Goal: Contribute content: Add original content to the website for others to see

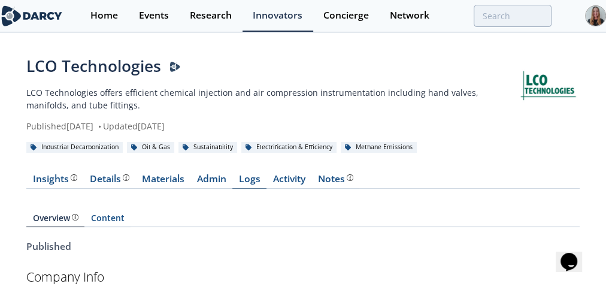
click at [245, 178] on link "Logs" at bounding box center [249, 181] width 34 height 14
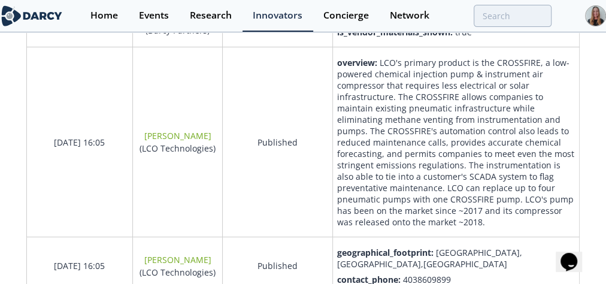
scroll to position [324, 0]
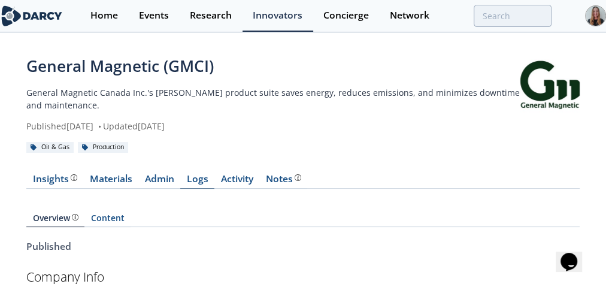
click at [208, 181] on link "Logs" at bounding box center [197, 181] width 34 height 14
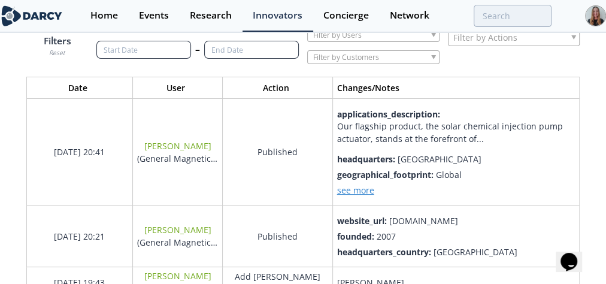
scroll to position [162, 0]
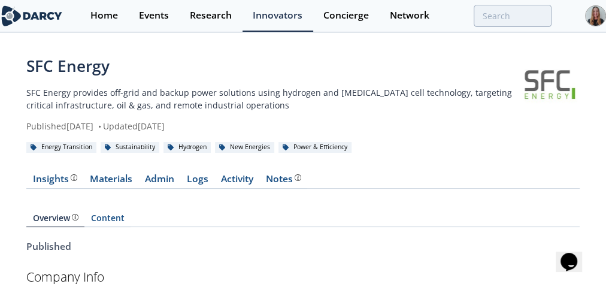
drag, startPoint x: 196, startPoint y: 197, endPoint x: 373, endPoint y: 165, distance: 180.0
click at [196, 188] on link "Logs" at bounding box center [197, 181] width 34 height 14
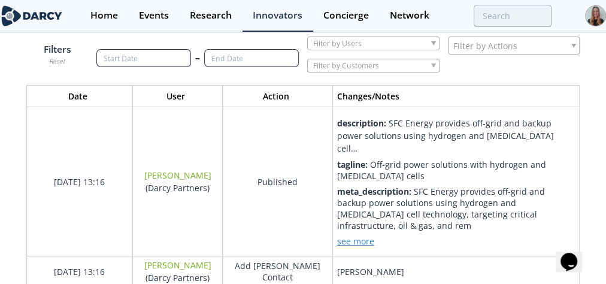
scroll to position [4, 0]
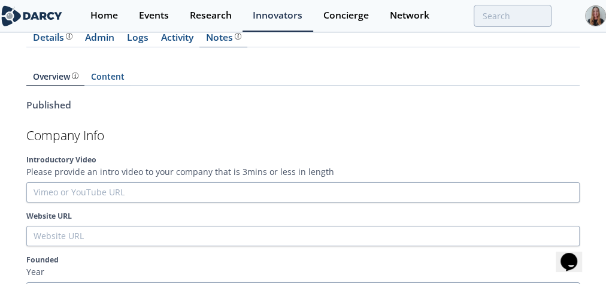
scroll to position [161, 0]
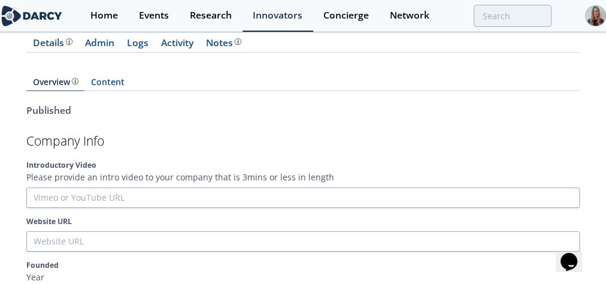
click at [141, 53] on link "Logs" at bounding box center [137, 45] width 34 height 14
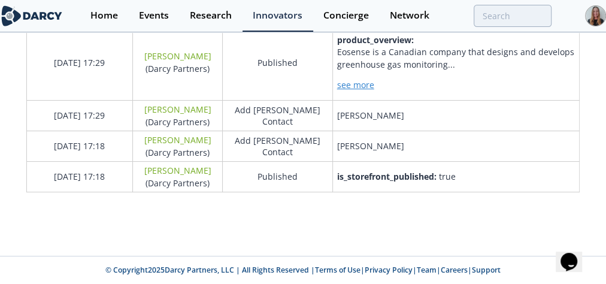
scroll to position [764, 0]
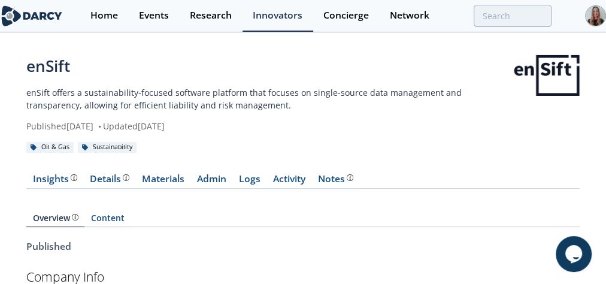
click at [253, 106] on p "enSift offers a sustainability-focused software platform that focuses on single…" at bounding box center [269, 98] width 487 height 25
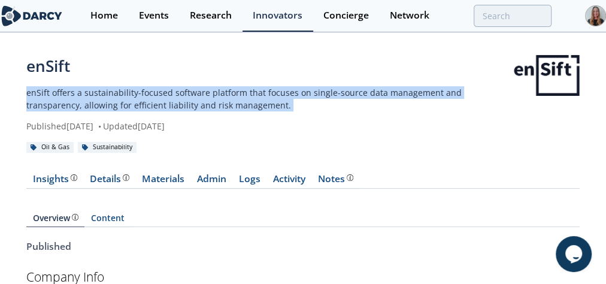
click at [253, 106] on p "enSift offers a sustainability-focused software platform that focuses on single…" at bounding box center [269, 98] width 487 height 25
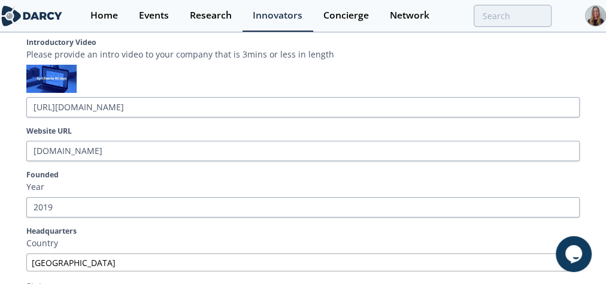
scroll to position [94, 0]
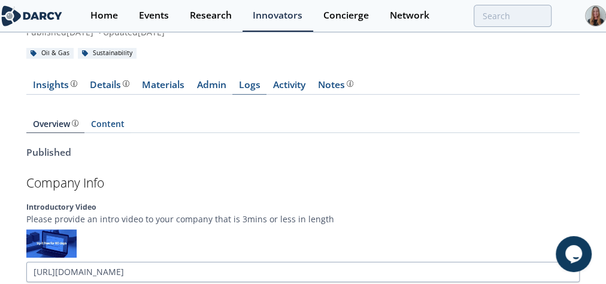
click at [250, 95] on link "Logs" at bounding box center [249, 87] width 34 height 14
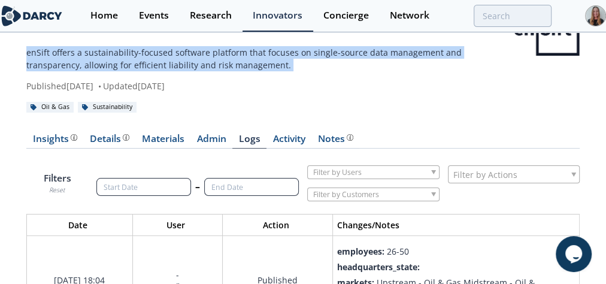
scroll to position [34, 0]
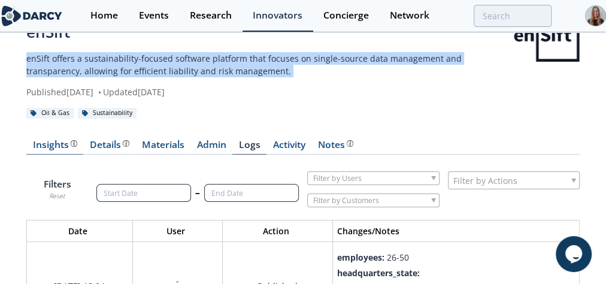
click at [44, 150] on div "Insights" at bounding box center [55, 145] width 44 height 10
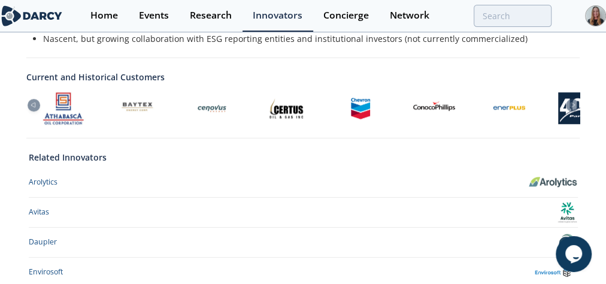
scroll to position [471, 0]
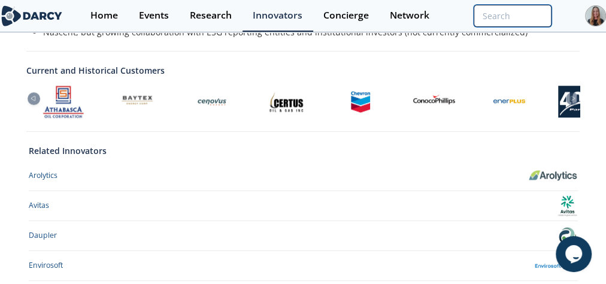
click at [473, 7] on input "search" at bounding box center [512, 16] width 78 height 22
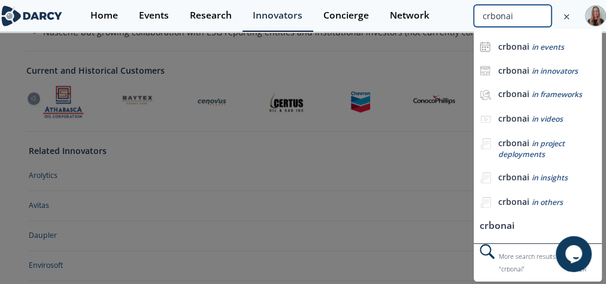
type input "crbonai"
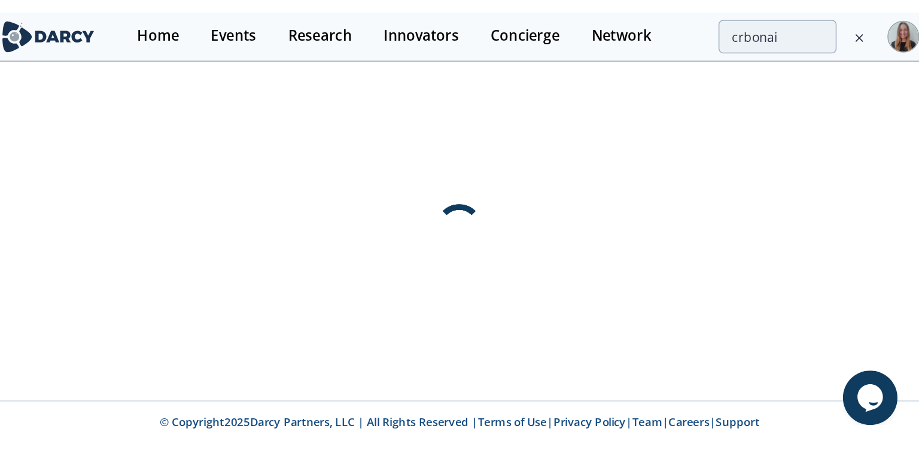
scroll to position [0, 0]
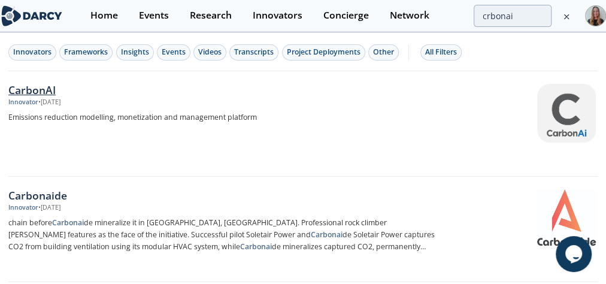
click at [94, 102] on div "Innovator • Jun 18, 2025" at bounding box center [223, 103] width 430 height 10
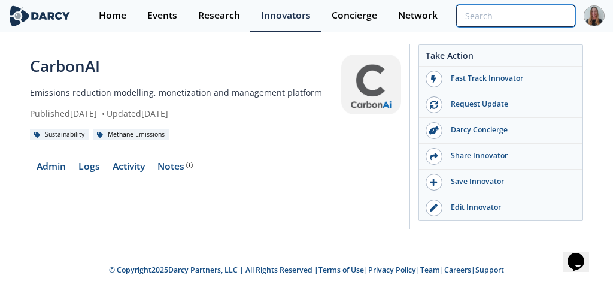
click at [511, 25] on input "search" at bounding box center [515, 16] width 119 height 22
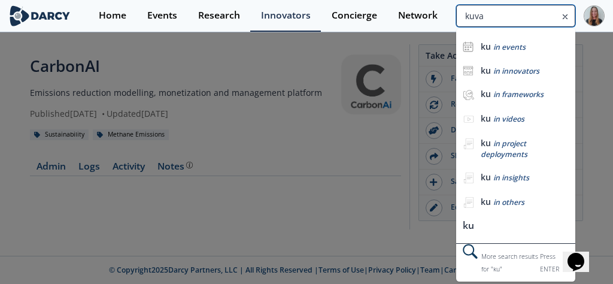
type input "kuva"
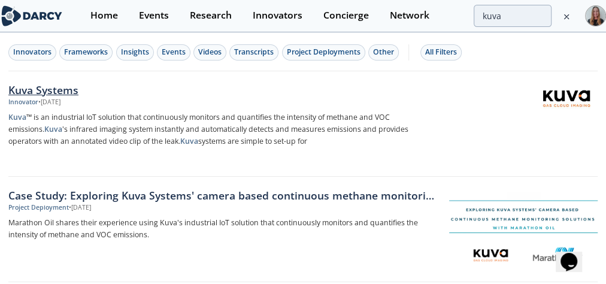
click at [193, 76] on link "Kuva Systems Innovator • [DATE] Kuva ™ is an industrial IoT solution that conti…" at bounding box center [302, 123] width 589 height 105
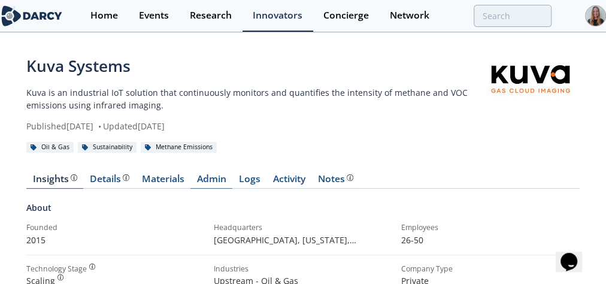
click at [215, 188] on link "Admin" at bounding box center [211, 181] width 42 height 14
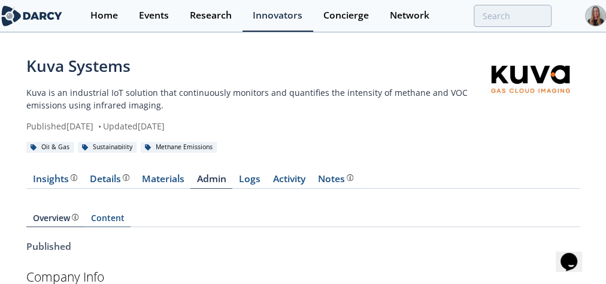
click at [100, 227] on link "Content" at bounding box center [107, 220] width 46 height 13
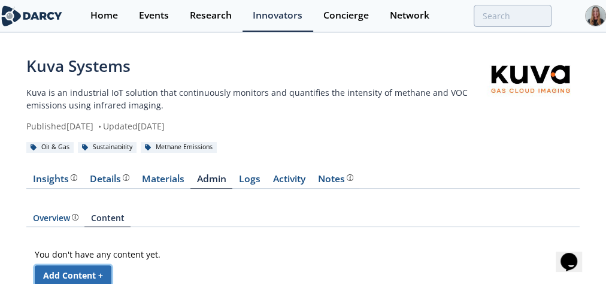
click at [84, 282] on link "Add Content +" at bounding box center [73, 275] width 77 height 20
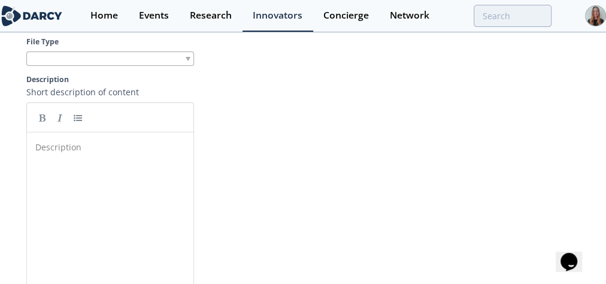
scroll to position [240, 0]
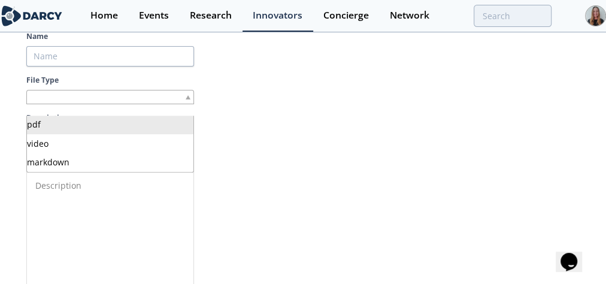
click at [82, 103] on div at bounding box center [110, 97] width 168 height 15
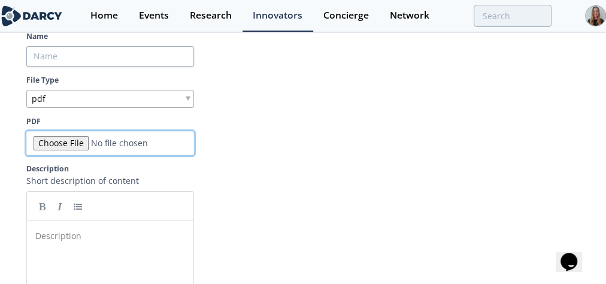
click at [65, 148] on input "PDF" at bounding box center [110, 143] width 168 height 24
type input "C:\fakepath\[PERSON_NAME], Kuva - Decarbonization Day.pdf"
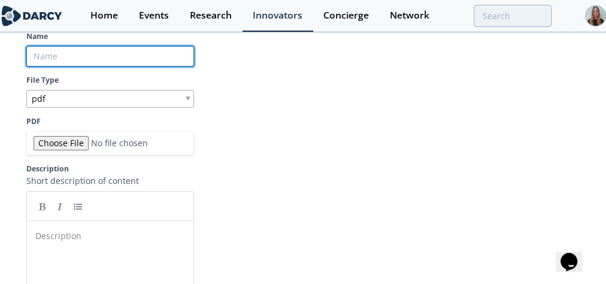
click at [95, 66] on input "Name" at bounding box center [110, 56] width 168 height 20
type input "K"
click at [70, 66] on input "Name" at bounding box center [110, 56] width 168 height 20
paste input "Kuva Systems – Methane Detection Overview (Decarbonization Day, [DATE])"
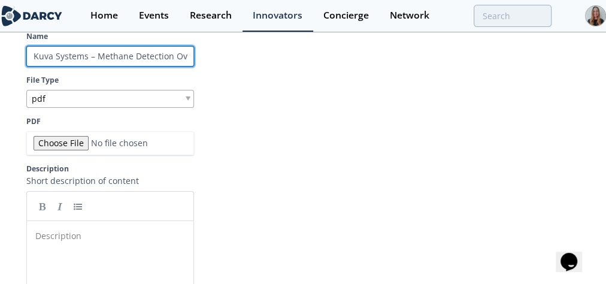
scroll to position [0, 152]
type input "Kuva Systems – Methane Detection Overview (Decarbonization Day, [DATE])"
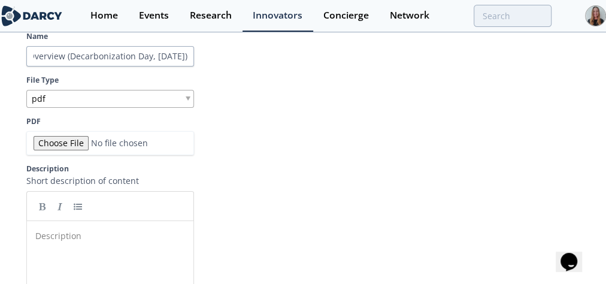
scroll to position [0, 0]
click at [139, 242] on pre "​" at bounding box center [114, 235] width 162 height 13
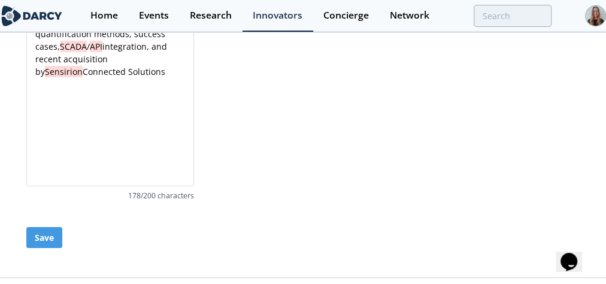
scroll to position [495, 0]
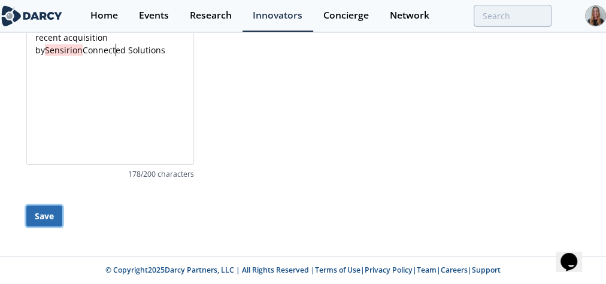
click at [41, 212] on button "Save" at bounding box center [44, 215] width 36 height 21
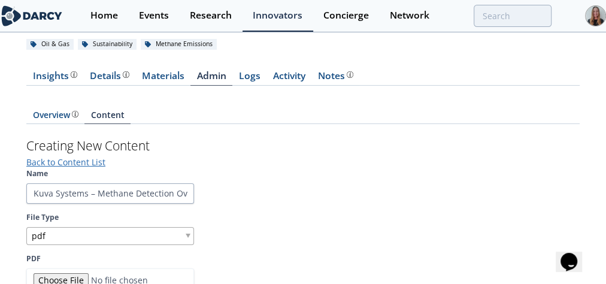
scroll to position [102, 0]
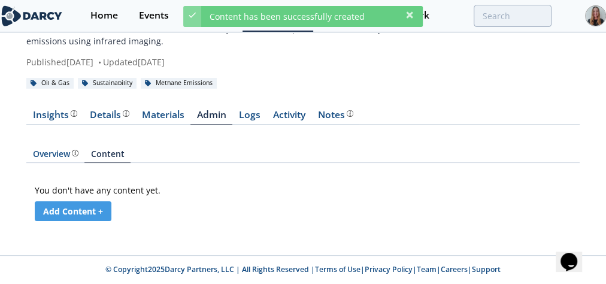
click at [302, 175] on div "You don't have any content yet. Add Content +" at bounding box center [303, 200] width 536 height 50
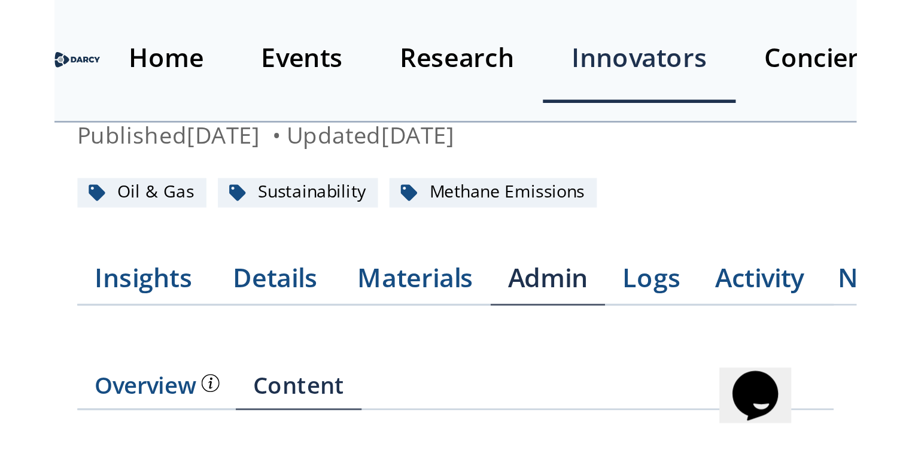
scroll to position [73, 0]
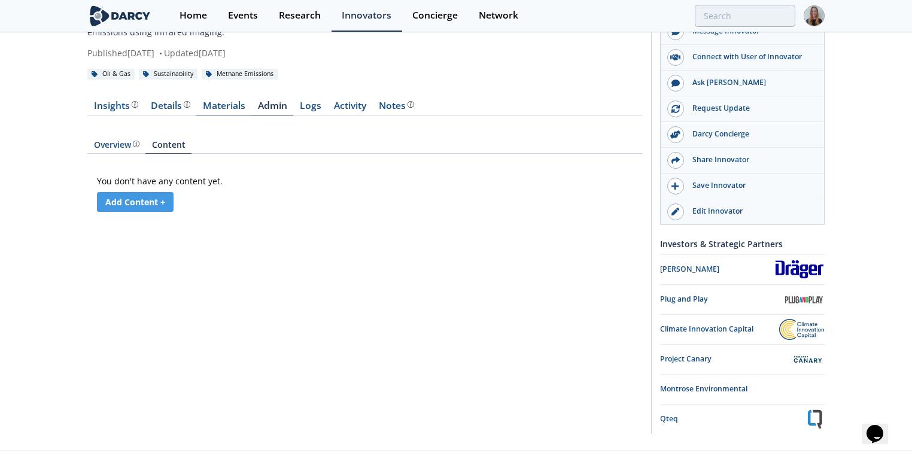
click at [239, 102] on link "Materials" at bounding box center [223, 108] width 55 height 14
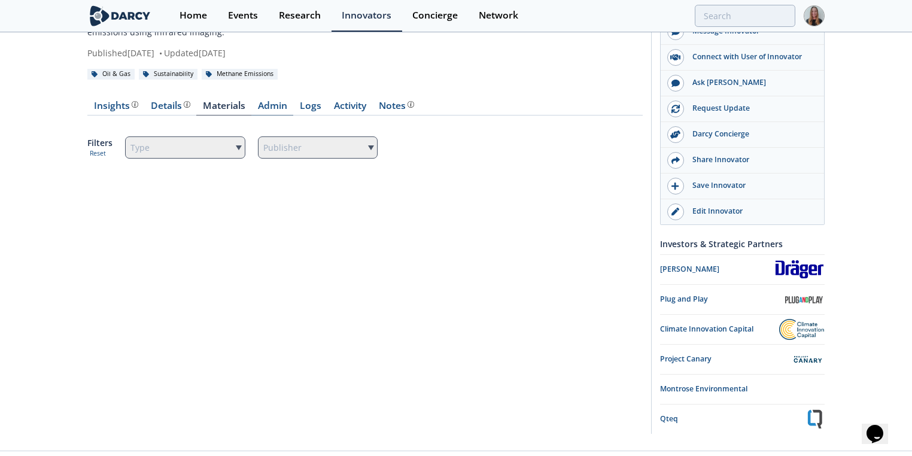
click at [263, 106] on link "Admin" at bounding box center [272, 108] width 42 height 14
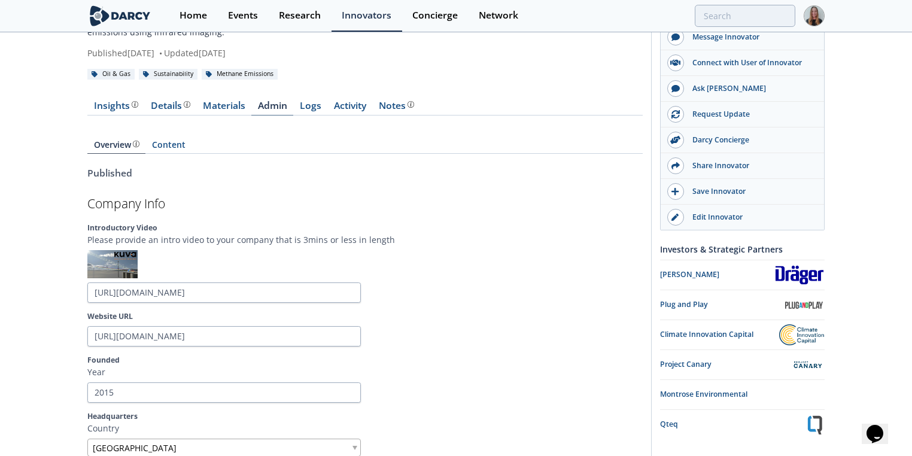
click at [274, 108] on link "Admin" at bounding box center [272, 108] width 42 height 14
click at [160, 148] on link "Content" at bounding box center [168, 147] width 46 height 13
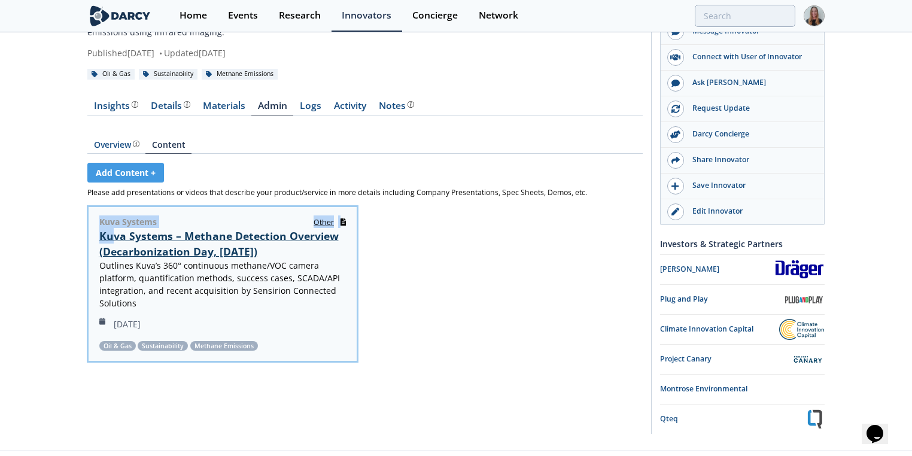
drag, startPoint x: 96, startPoint y: 218, endPoint x: 114, endPoint y: 231, distance: 22.7
click at [114, 231] on section "Kuva Systems other Kuva Systems – Methane Detection Overview (Decarbonization D…" at bounding box center [223, 267] width 268 height 120
click at [162, 240] on link "Kuva Systems – Methane Detection Overview (Decarbonization Day, [DATE])" at bounding box center [218, 244] width 239 height 30
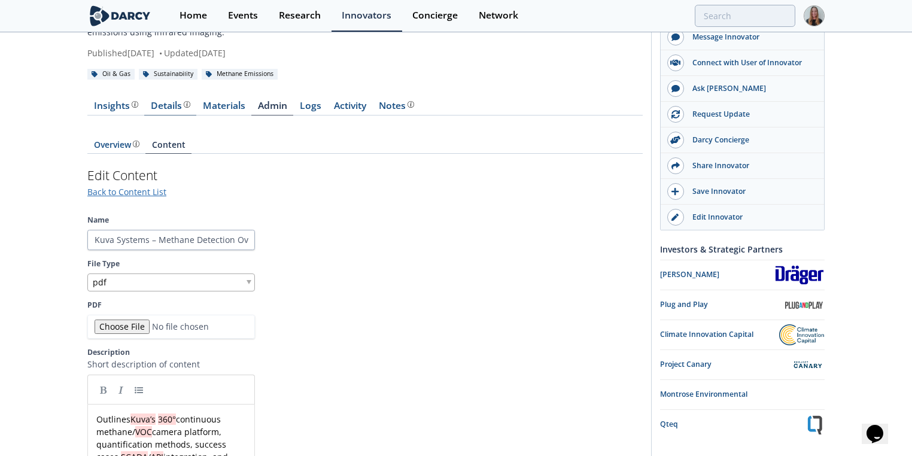
click at [172, 108] on div "Details" at bounding box center [170, 106] width 39 height 10
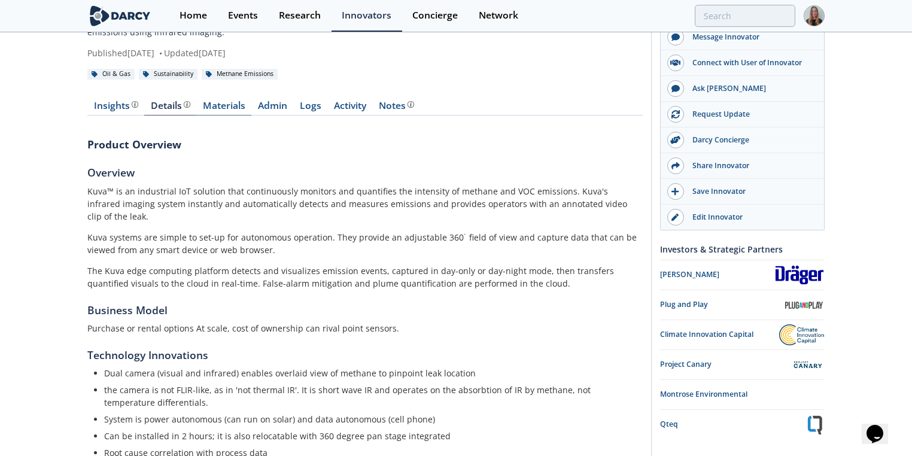
click at [218, 104] on link "Materials" at bounding box center [223, 108] width 55 height 14
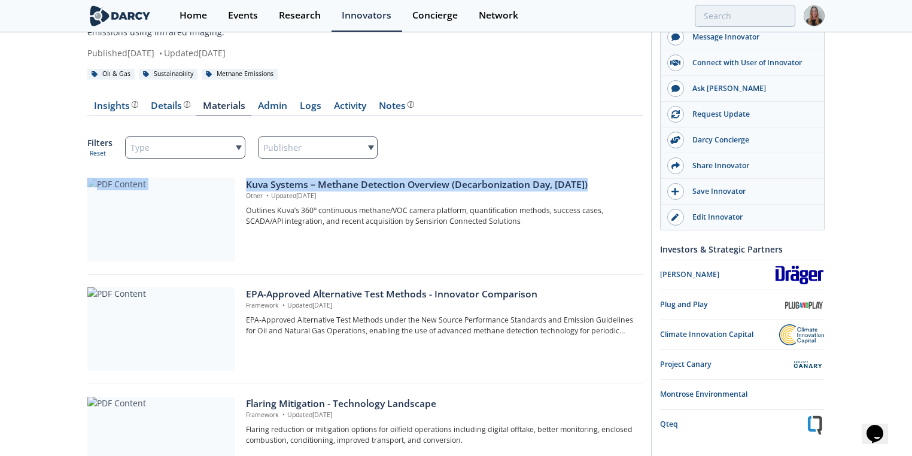
drag, startPoint x: 239, startPoint y: 172, endPoint x: 586, endPoint y: 171, distance: 347.1
click at [586, 171] on div "Kuva Systems – Methane Detection Overview (Decarbonization Day, [DATE]) Other •…" at bounding box center [364, 223] width 555 height 104
click at [584, 179] on div "Kuva Systems – Methane Detection Overview (Decarbonization Day, [DATE])" at bounding box center [440, 185] width 388 height 14
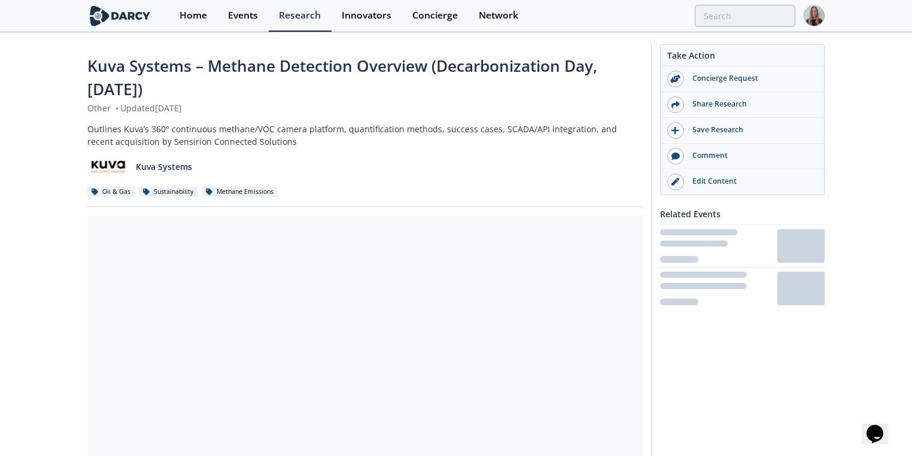
click at [193, 74] on span "Kuva Systems – Methane Detection Overview (Decarbonization Day, [DATE])" at bounding box center [342, 77] width 510 height 45
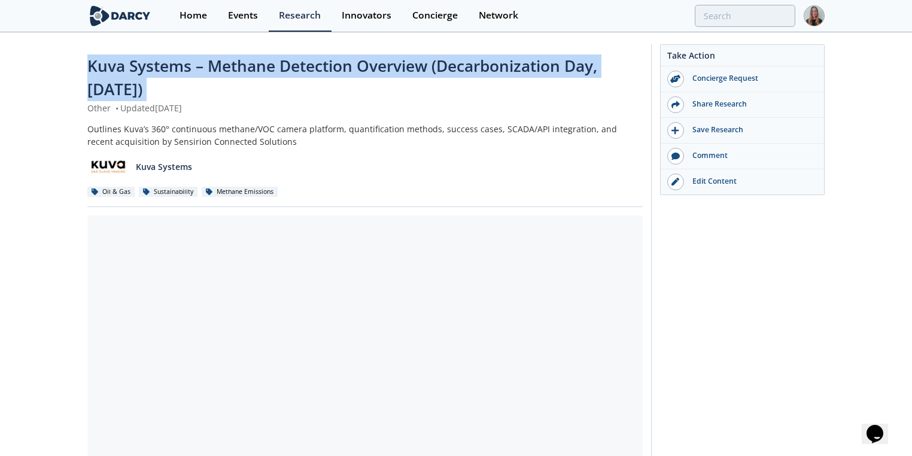
click at [193, 74] on span "Kuva Systems – Methane Detection Overview (Decarbonization Day, [DATE])" at bounding box center [342, 77] width 510 height 45
copy div "Kuva Systems – Methane Detection Overview (Decarbonization Day, [DATE])"
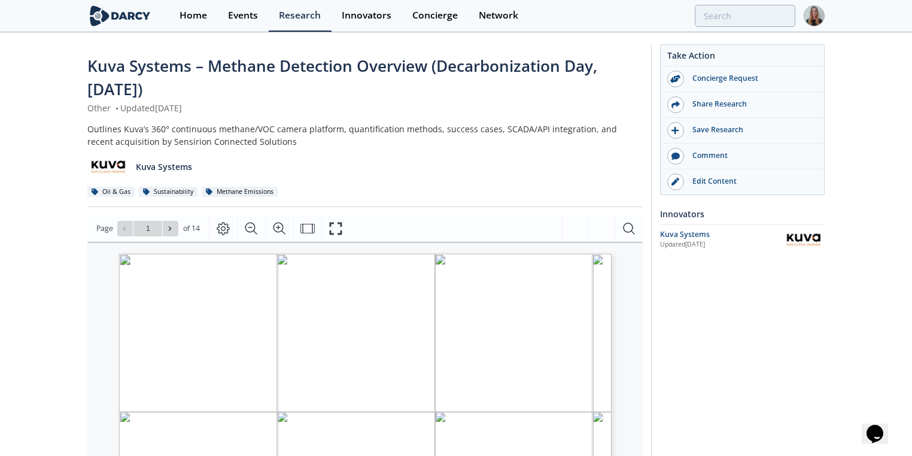
click at [211, 137] on div "Outlines Kuva’s 360° continuous methane/VOC camera platform, quantification met…" at bounding box center [364, 135] width 555 height 25
click at [212, 136] on div "Outlines Kuva’s 360° continuous methane/VOC camera platform, quantification met…" at bounding box center [364, 135] width 555 height 25
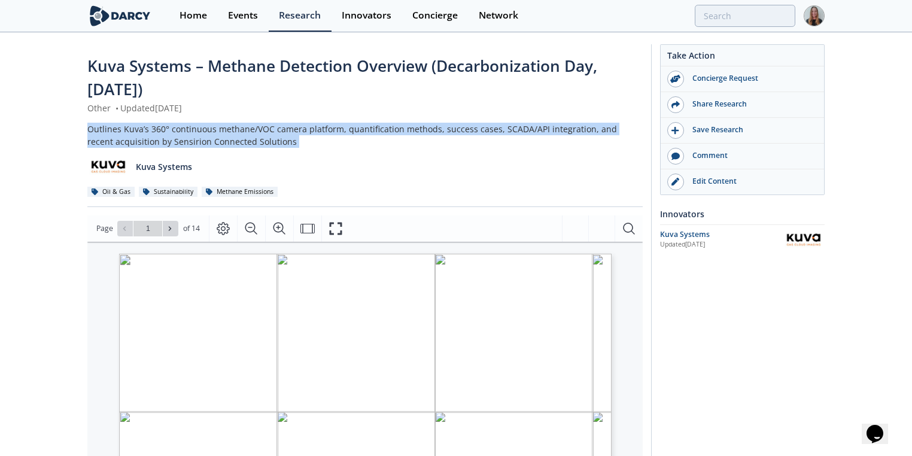
click at [212, 136] on div "Outlines Kuva’s 360° continuous methane/VOC camera platform, quantification met…" at bounding box center [364, 135] width 555 height 25
click at [376, 129] on div "Outlines Kuva’s 360° continuous methane/VOC camera platform, quantification met…" at bounding box center [364, 135] width 555 height 25
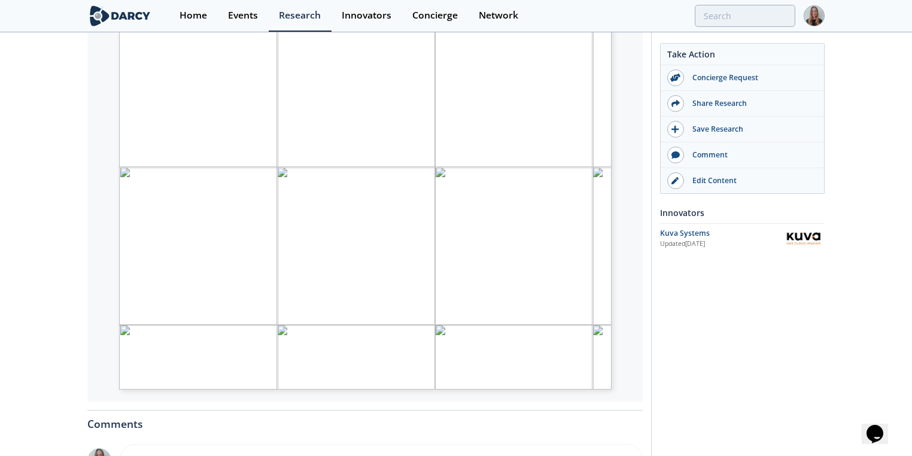
scroll to position [333, 0]
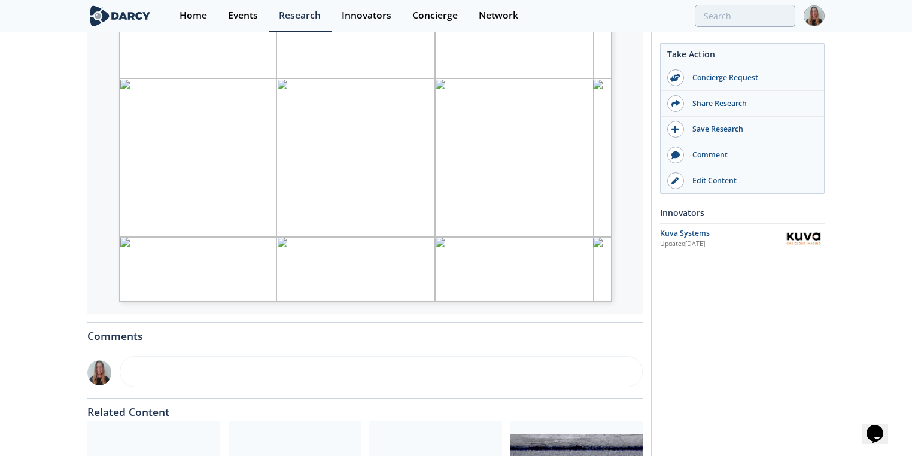
click at [612, 267] on div "Kuva Systems – Methane Detection Overview (Decarbonization Day, [DATE]) Other •…" at bounding box center [456, 141] width 912 height 880
click at [612, 239] on div "Updated [DATE]" at bounding box center [721, 244] width 123 height 10
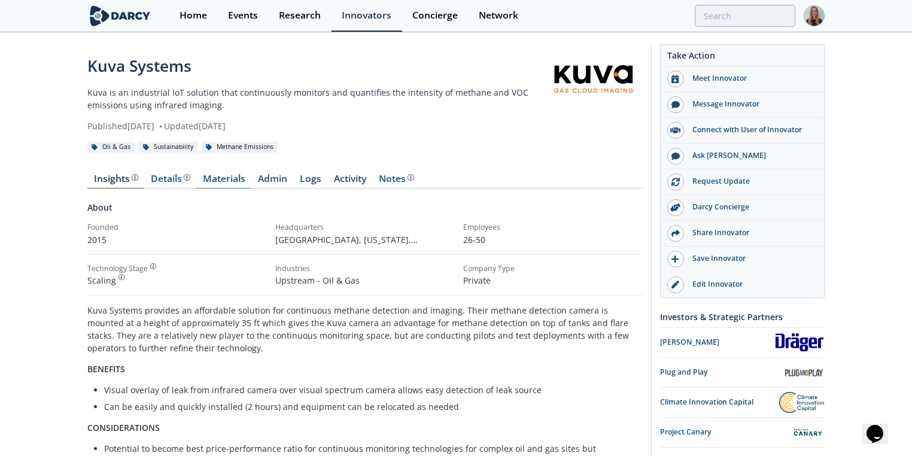
click at [224, 178] on link "Materials" at bounding box center [223, 181] width 55 height 14
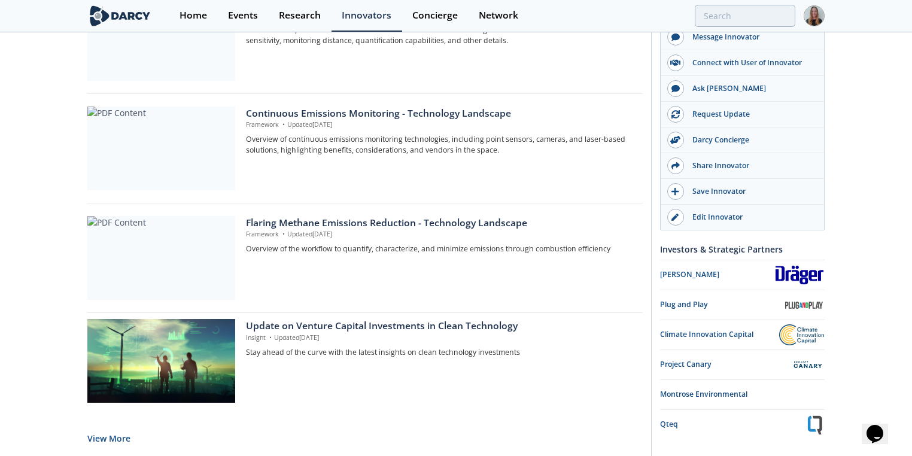
scroll to position [955, 0]
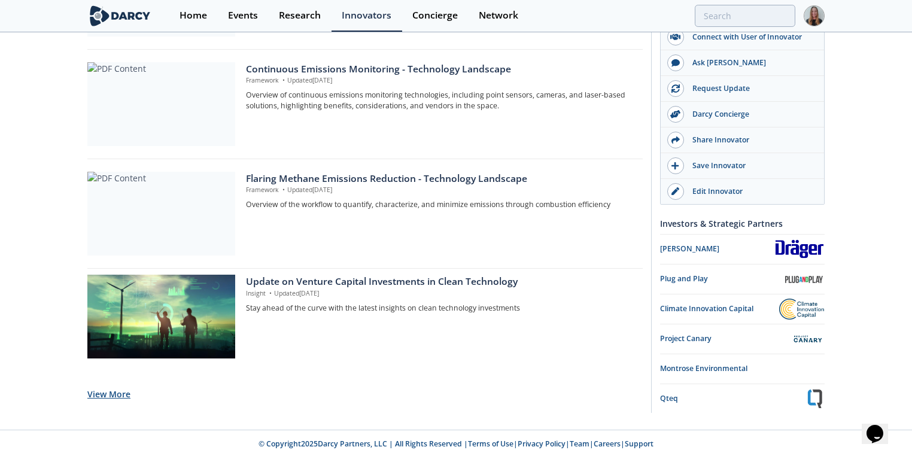
click at [101, 283] on button "View More" at bounding box center [108, 393] width 43 height 29
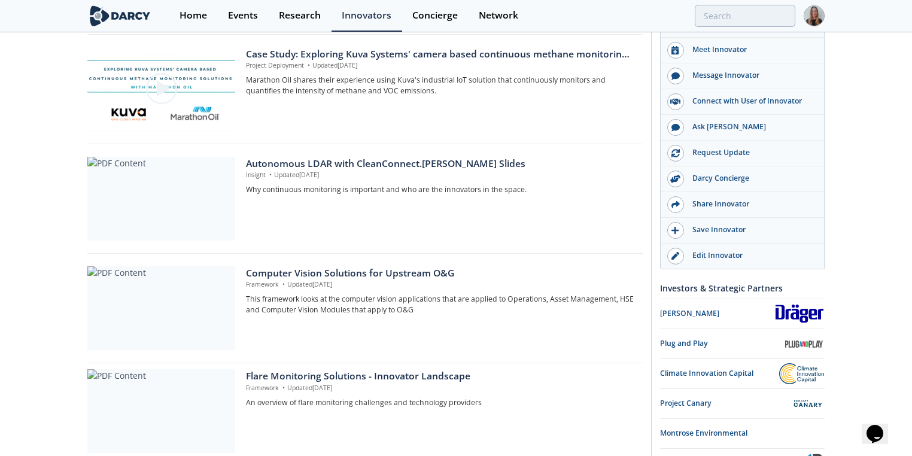
scroll to position [1363, 0]
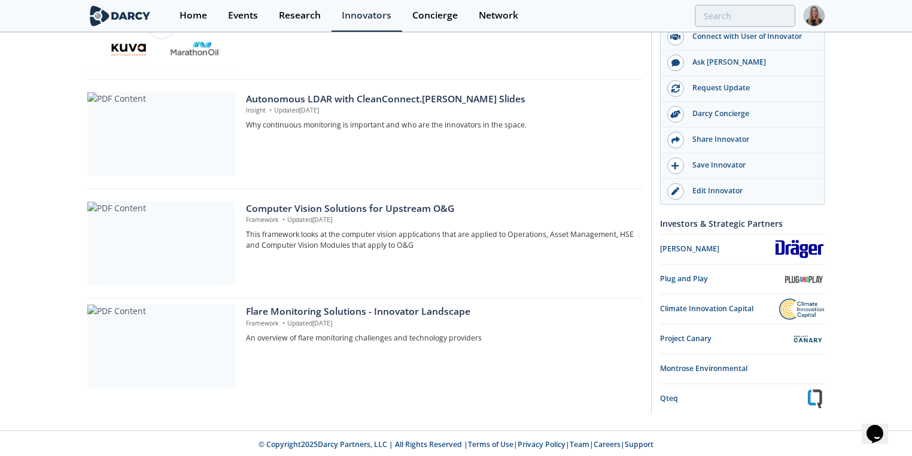
click at [121, 14] on img at bounding box center [119, 15] width 65 height 21
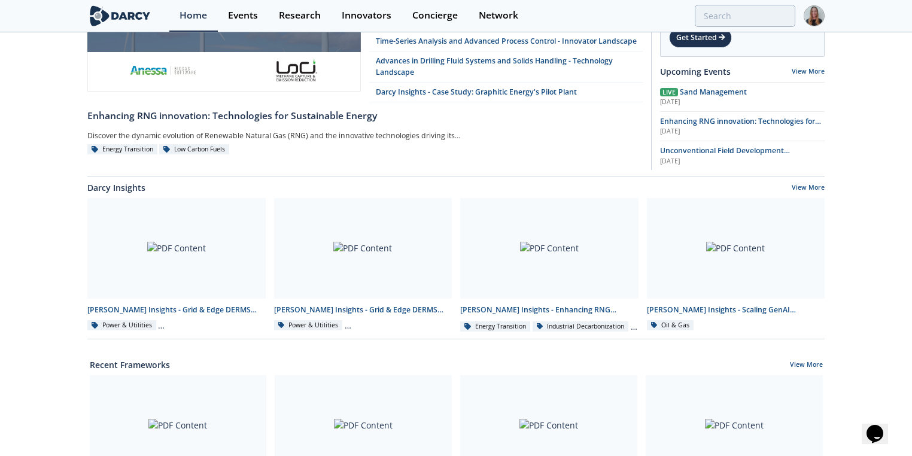
scroll to position [44, 0]
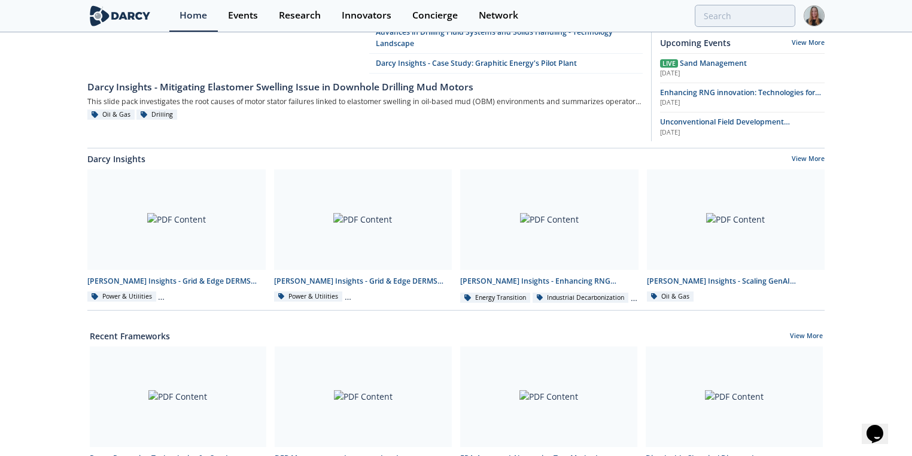
scroll to position [272, 0]
